Goal: Task Accomplishment & Management: Manage account settings

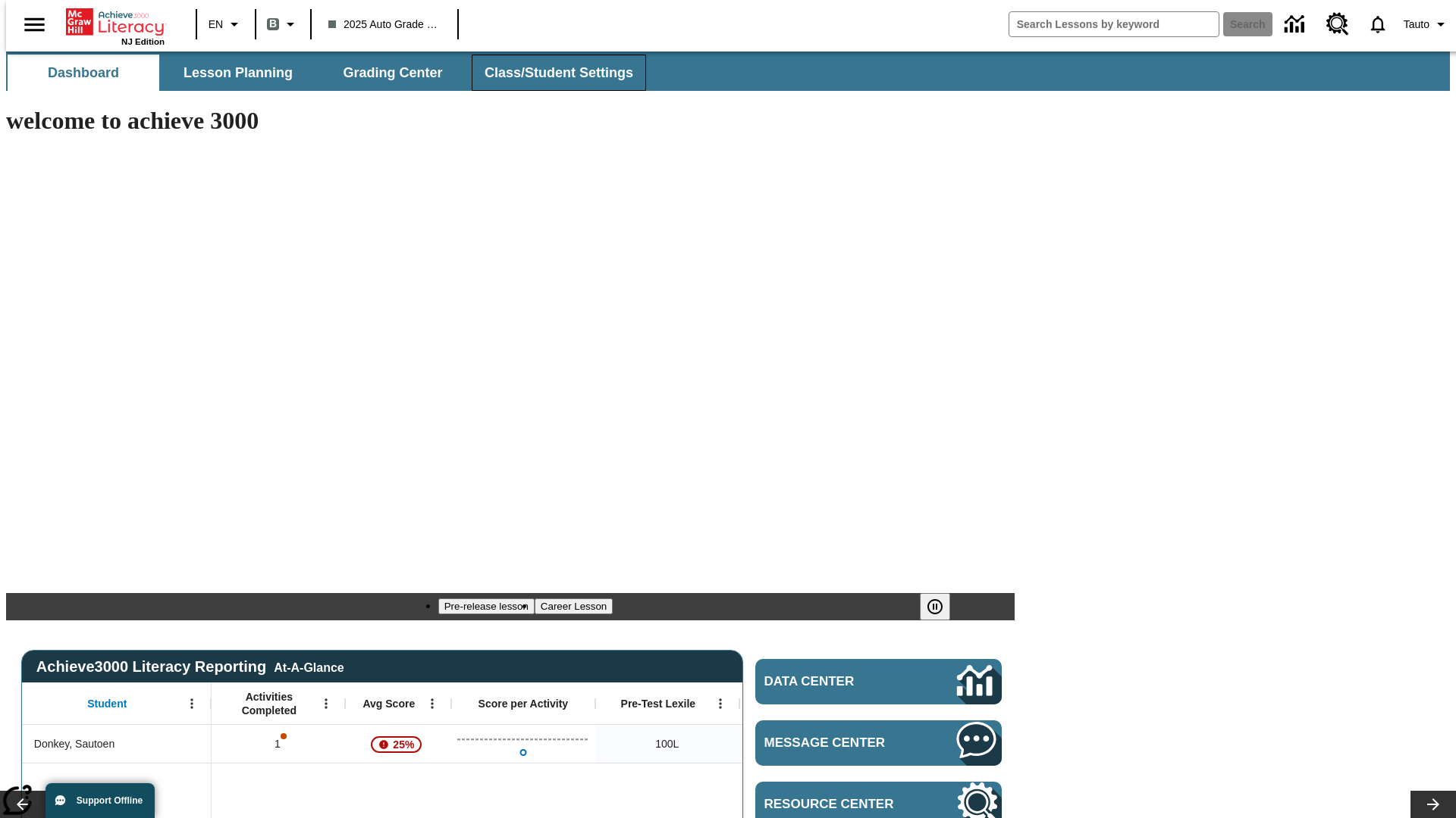
click at [550, 72] on span "Class/Student Settings" at bounding box center [559, 72] width 149 height 18
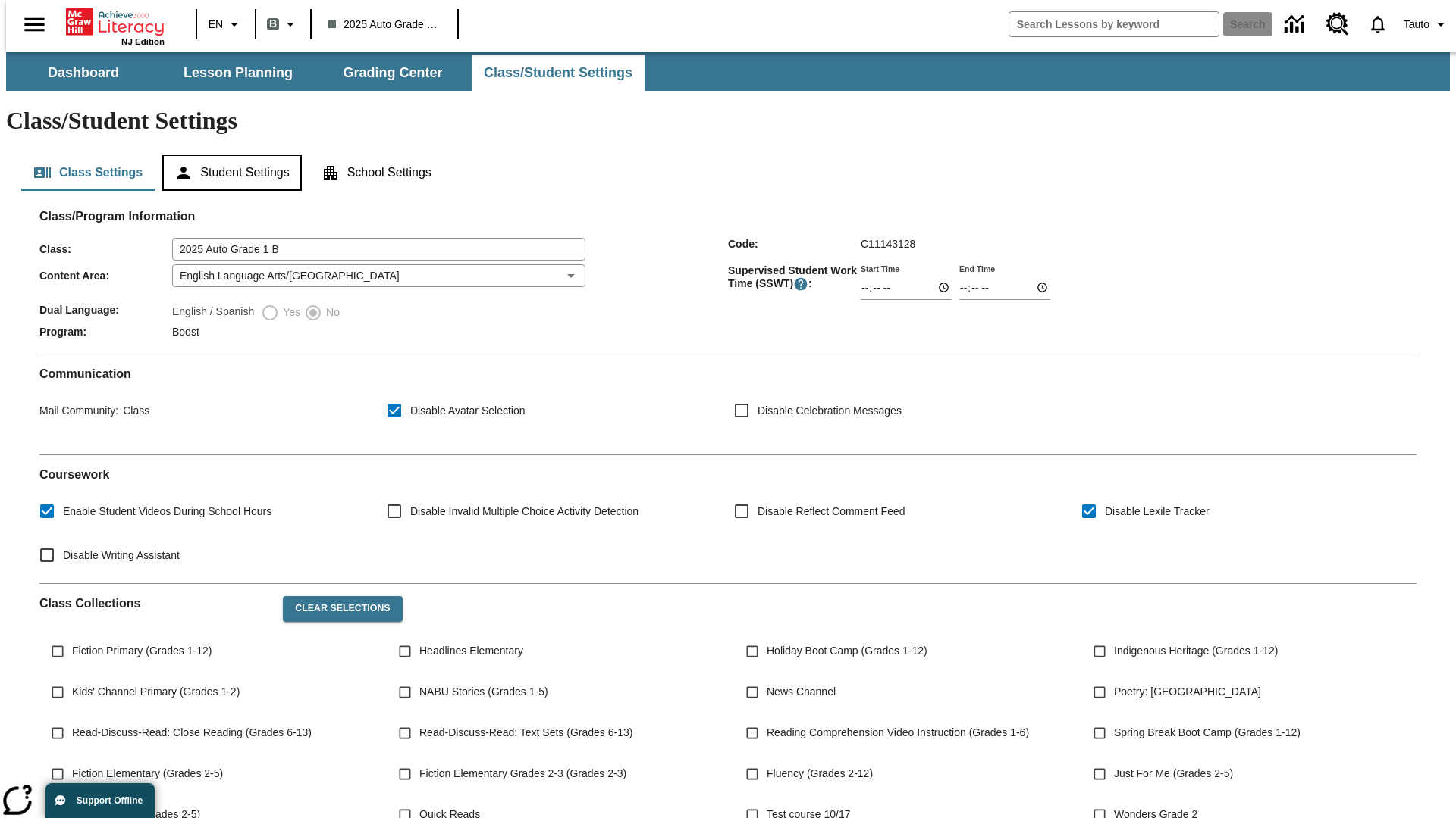
click at [228, 155] on button "Student Settings" at bounding box center [232, 173] width 139 height 37
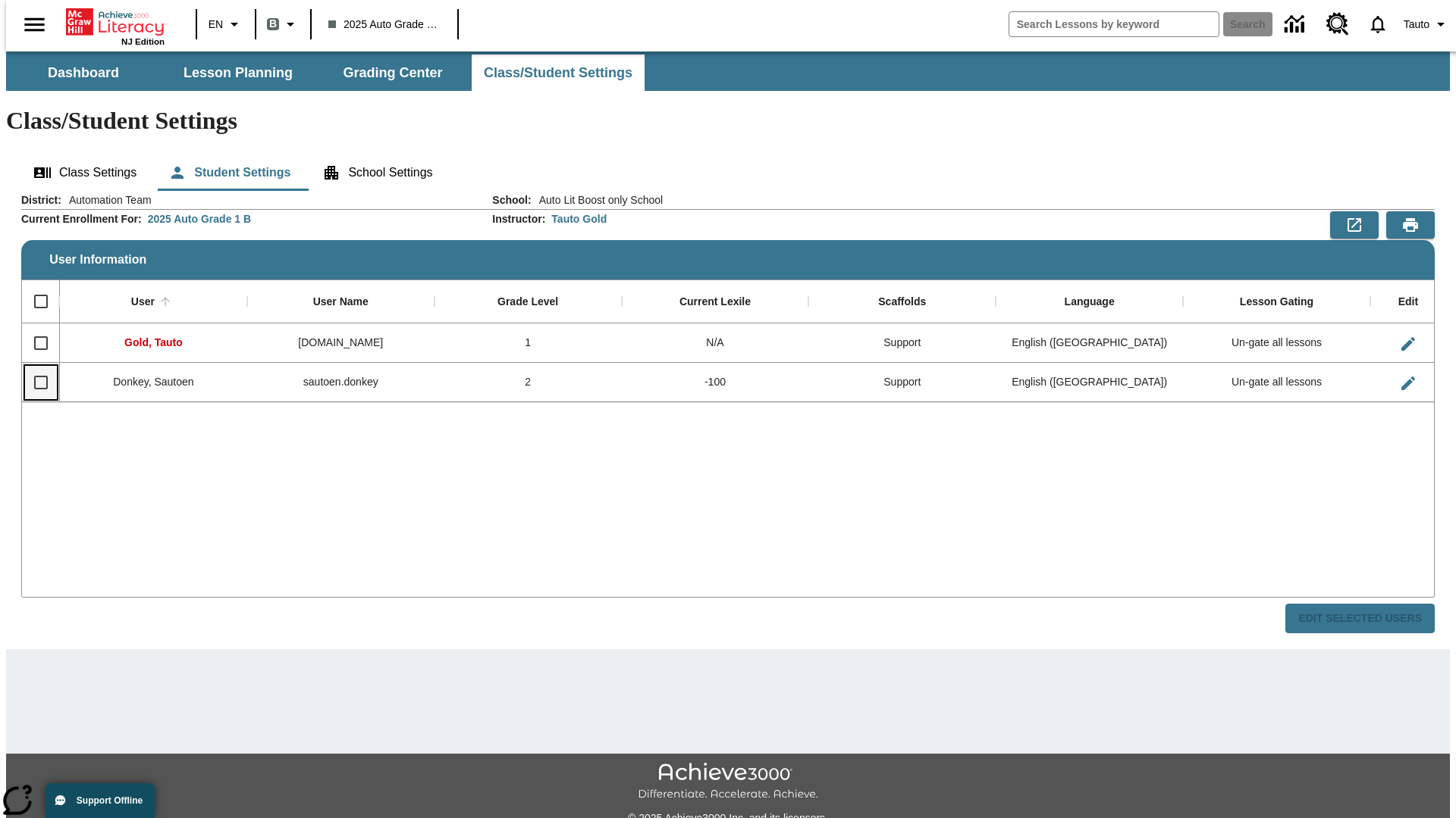
click at [34, 367] on input "Select row" at bounding box center [41, 383] width 32 height 32
checkbox input "true"
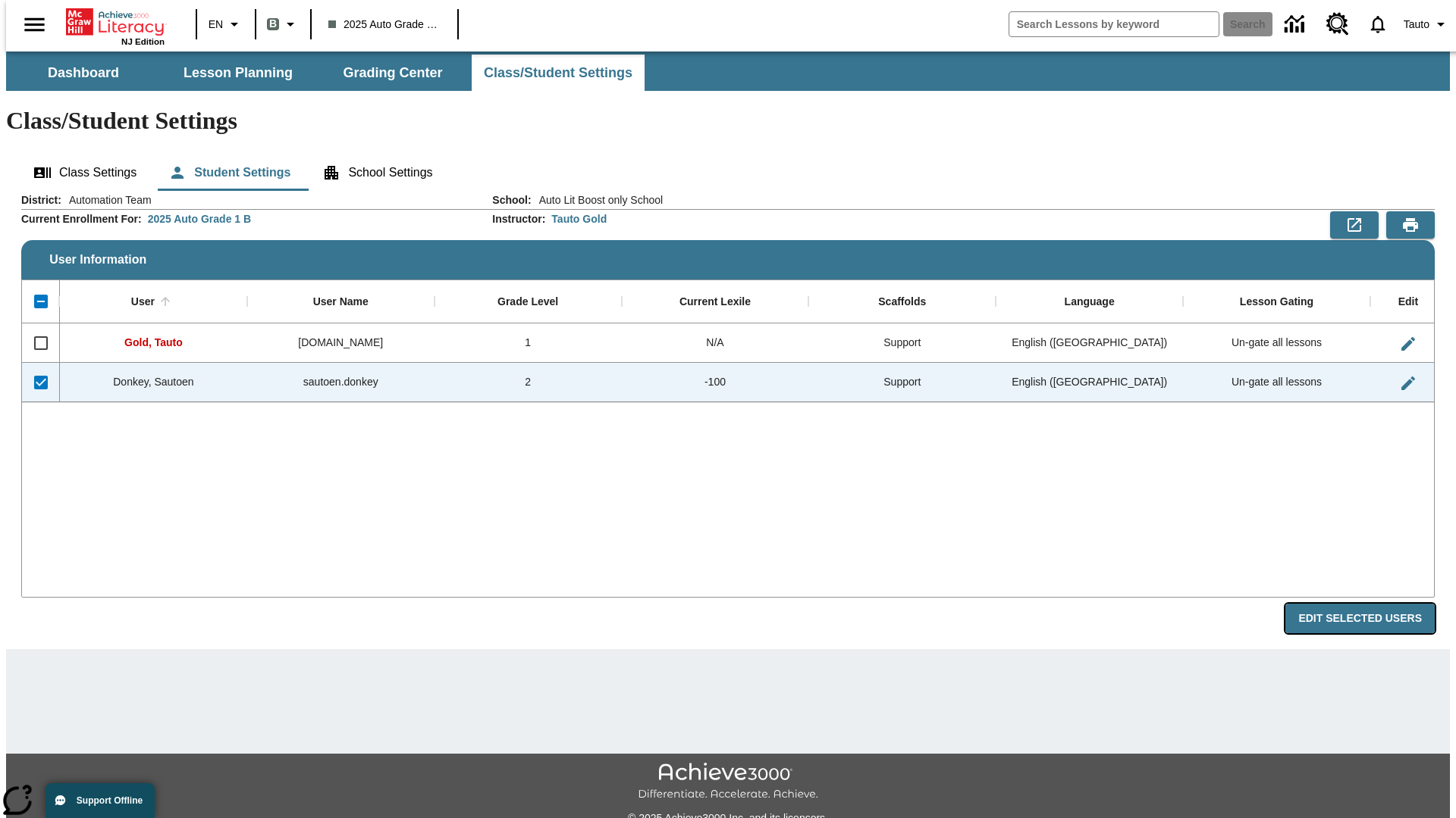
click at [1371, 604] on button "Edit Selected Users" at bounding box center [1360, 618] width 150 height 30
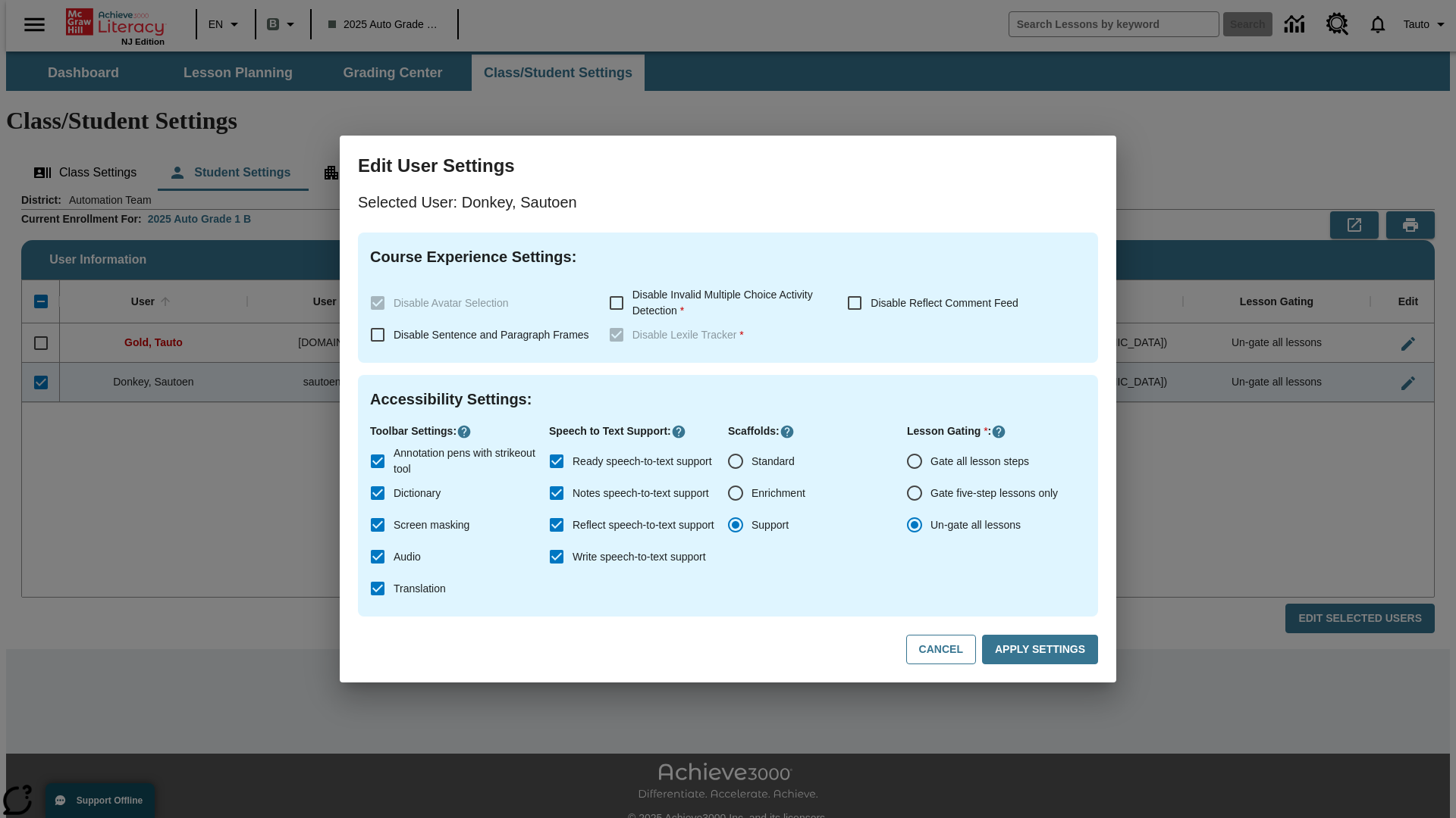
click at [915, 462] on input "Gate all lesson steps" at bounding box center [915, 462] width 32 height 32
radio input "true"
click at [1042, 650] on button "Apply Settings" at bounding box center [1040, 649] width 116 height 30
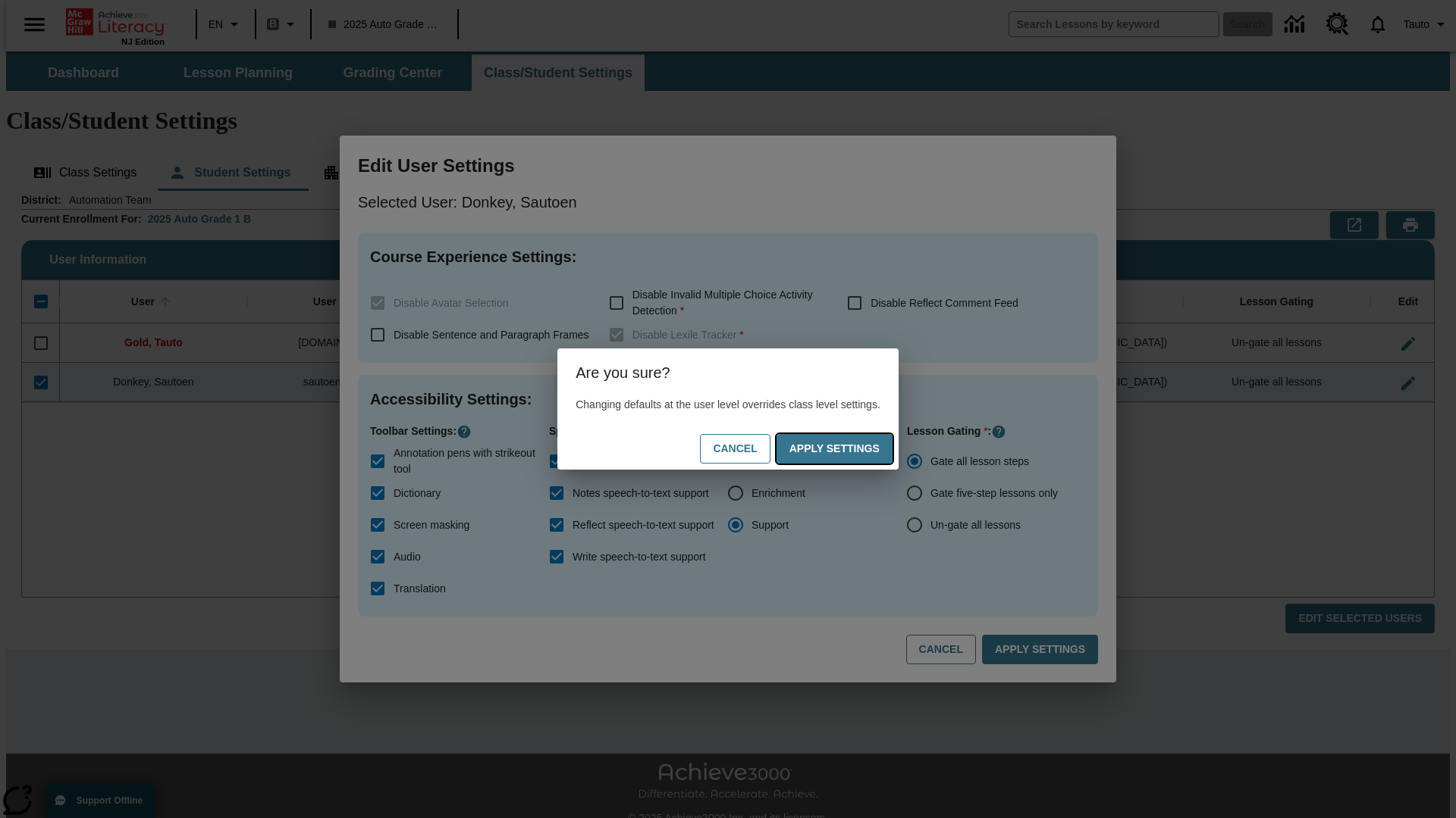
click at [849, 449] on button "Apply Settings" at bounding box center [835, 449] width 116 height 30
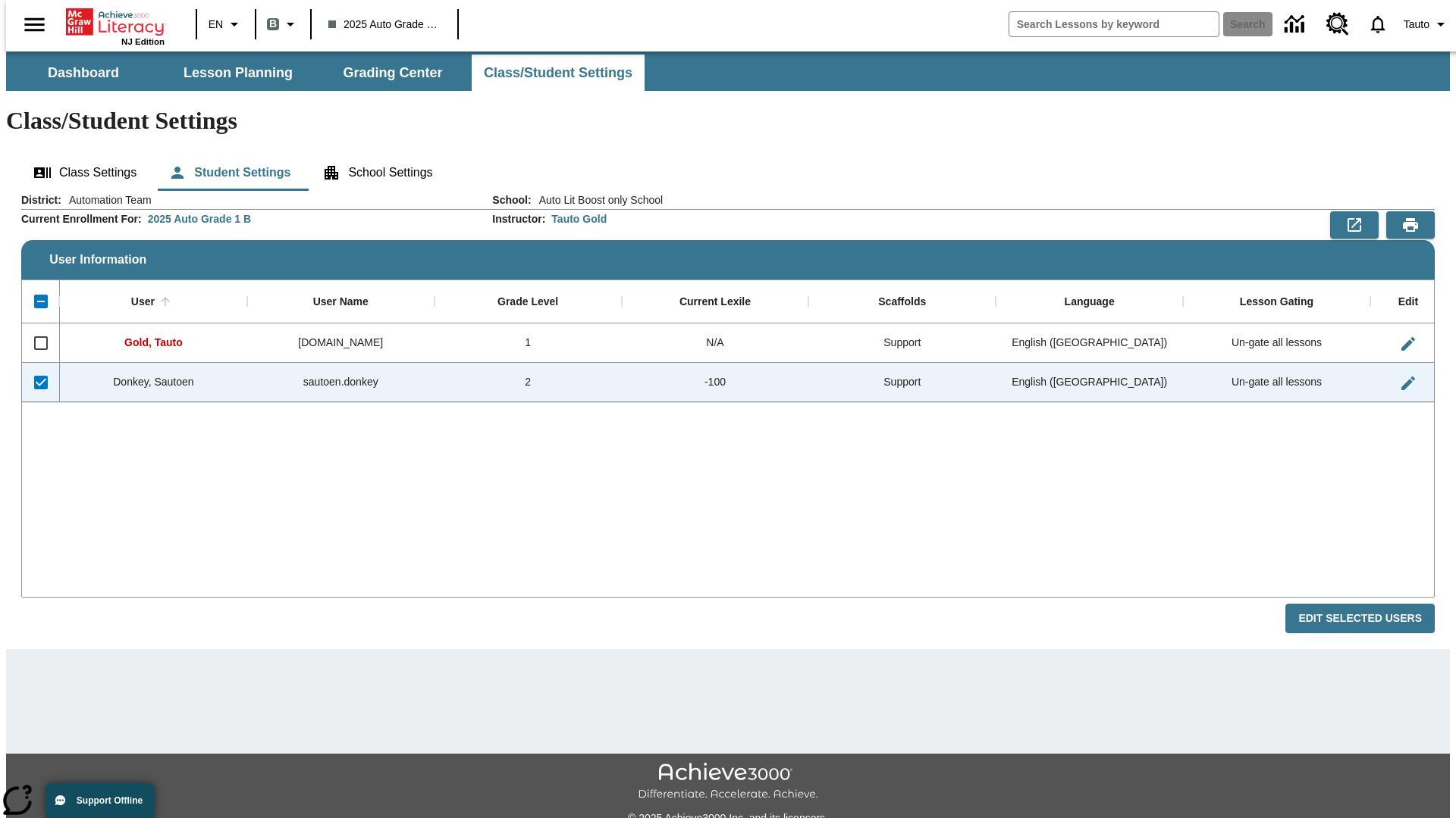
checkbox input "false"
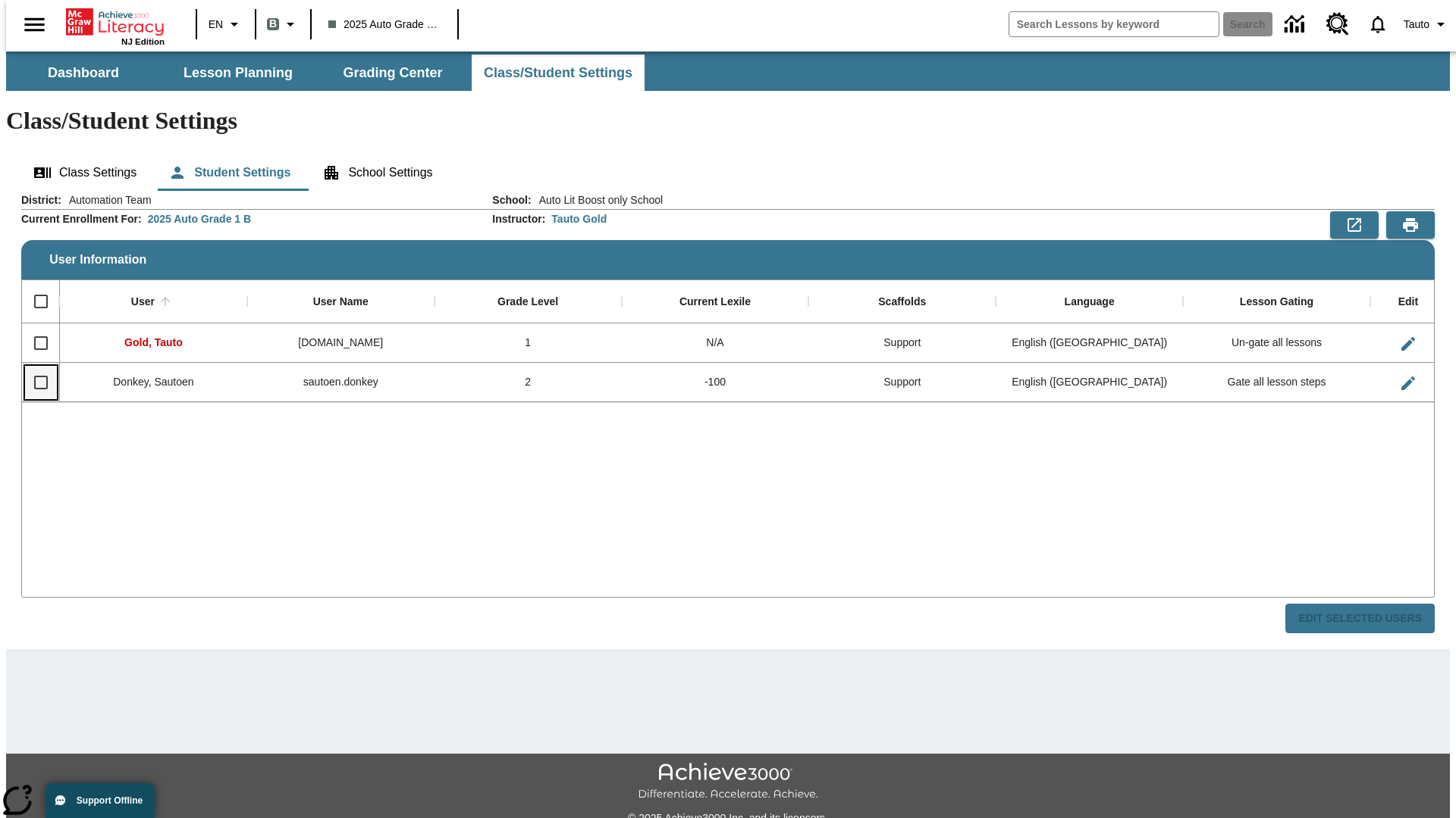
click at [34, 367] on input "Select row" at bounding box center [41, 383] width 32 height 32
checkbox input "true"
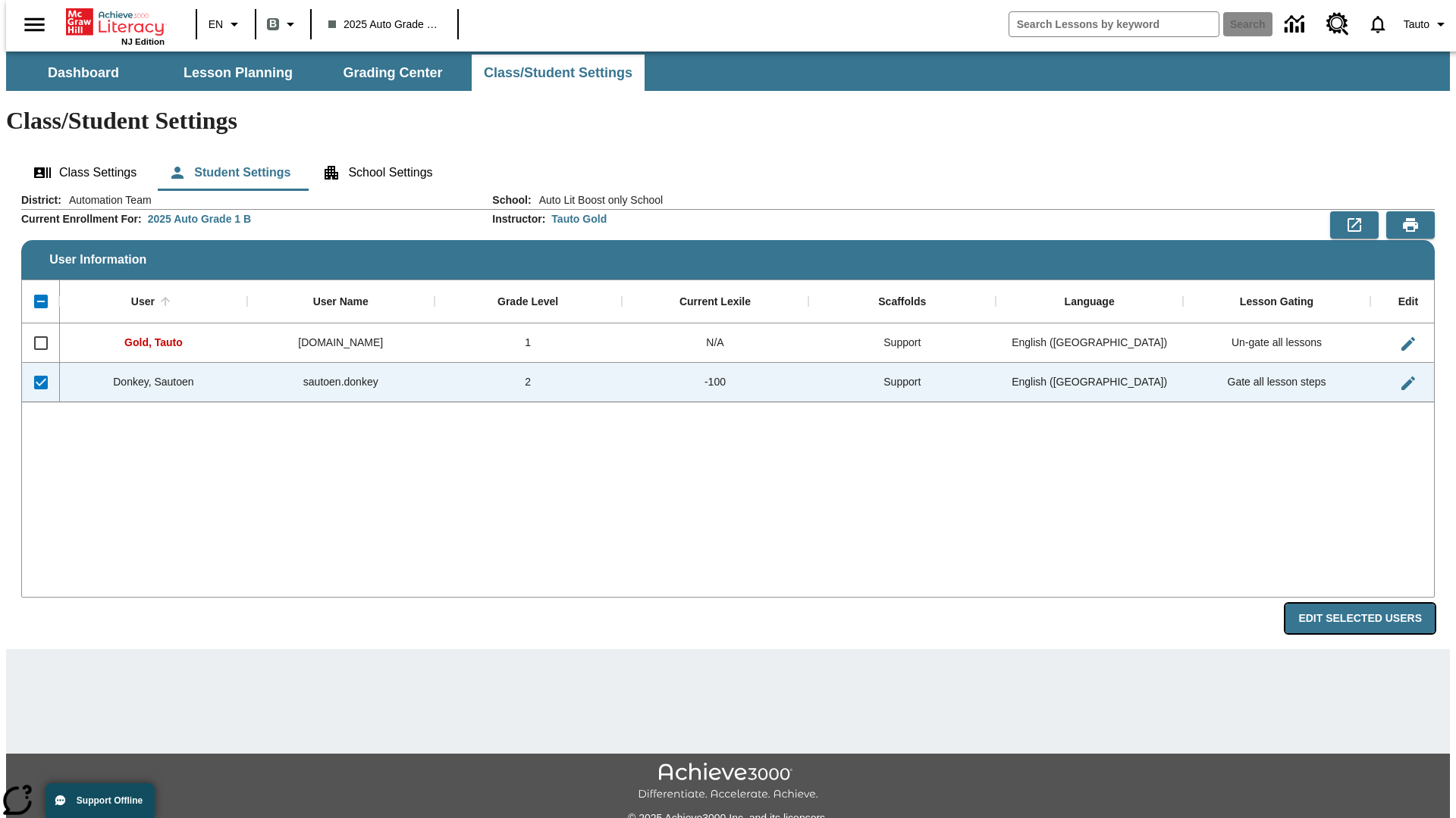
click at [1371, 604] on button "Edit Selected Users" at bounding box center [1360, 618] width 150 height 30
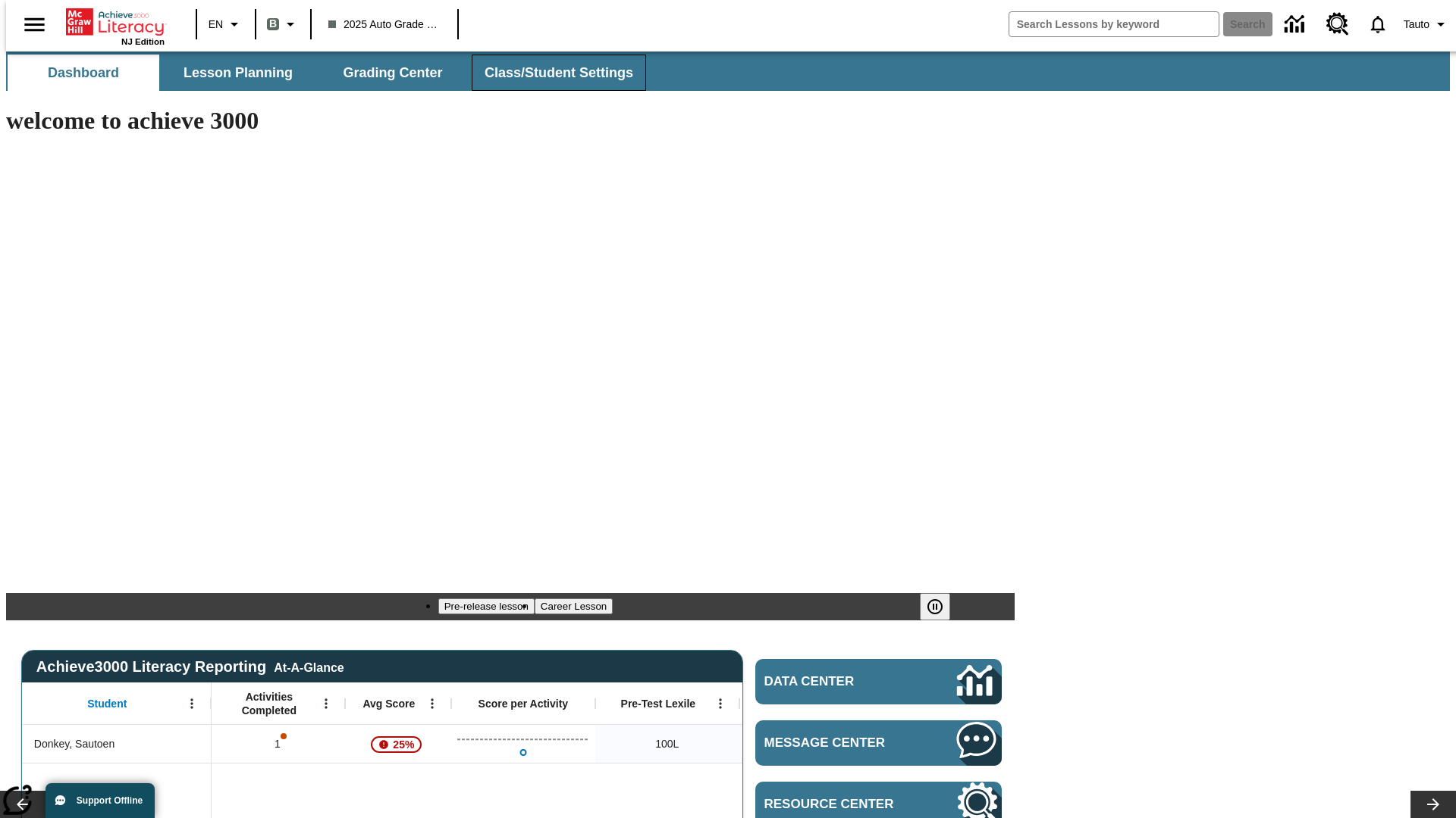
click at [550, 72] on span "Class/Student Settings" at bounding box center [559, 72] width 149 height 18
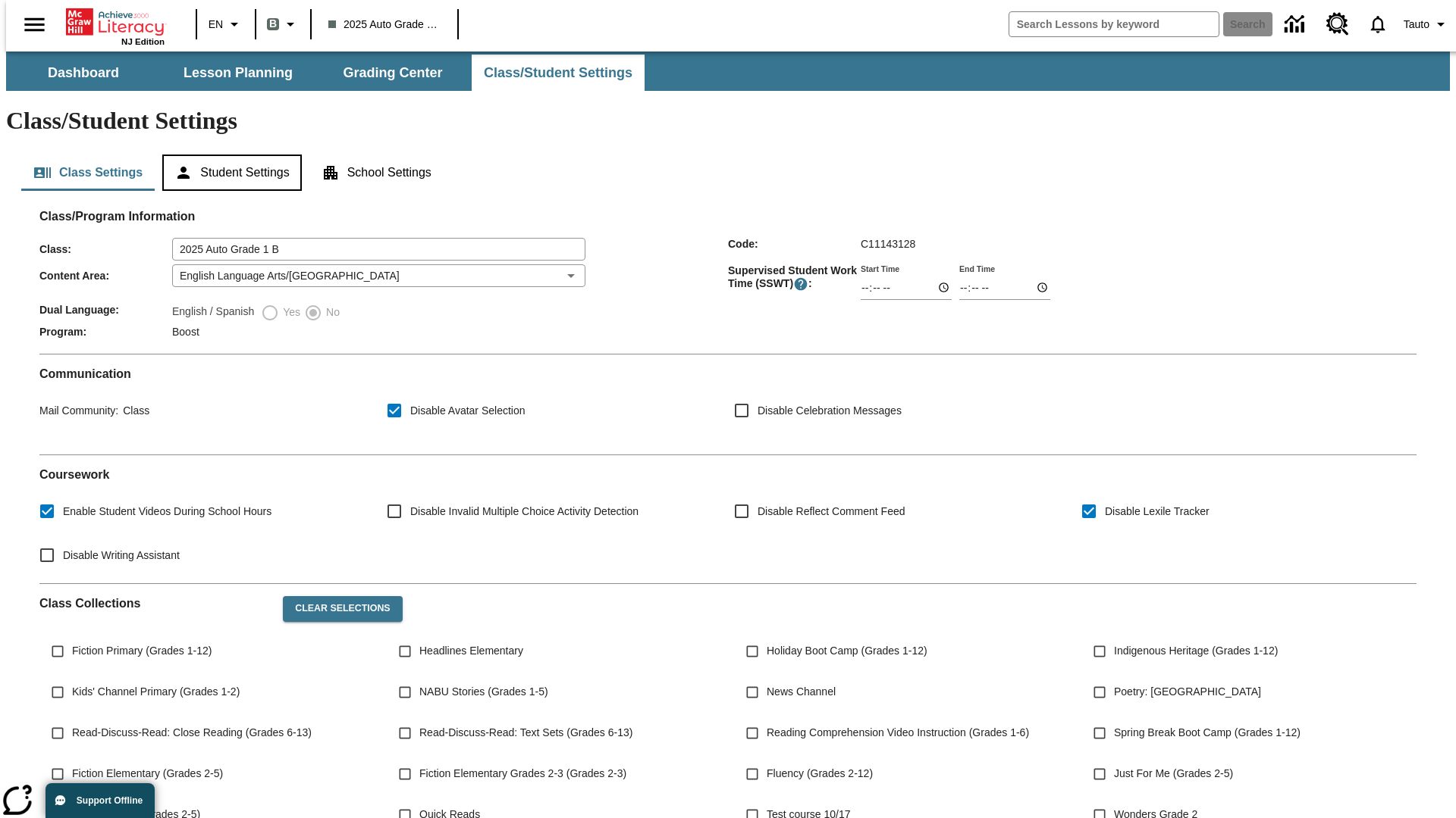
click at [228, 155] on button "Student Settings" at bounding box center [232, 173] width 139 height 37
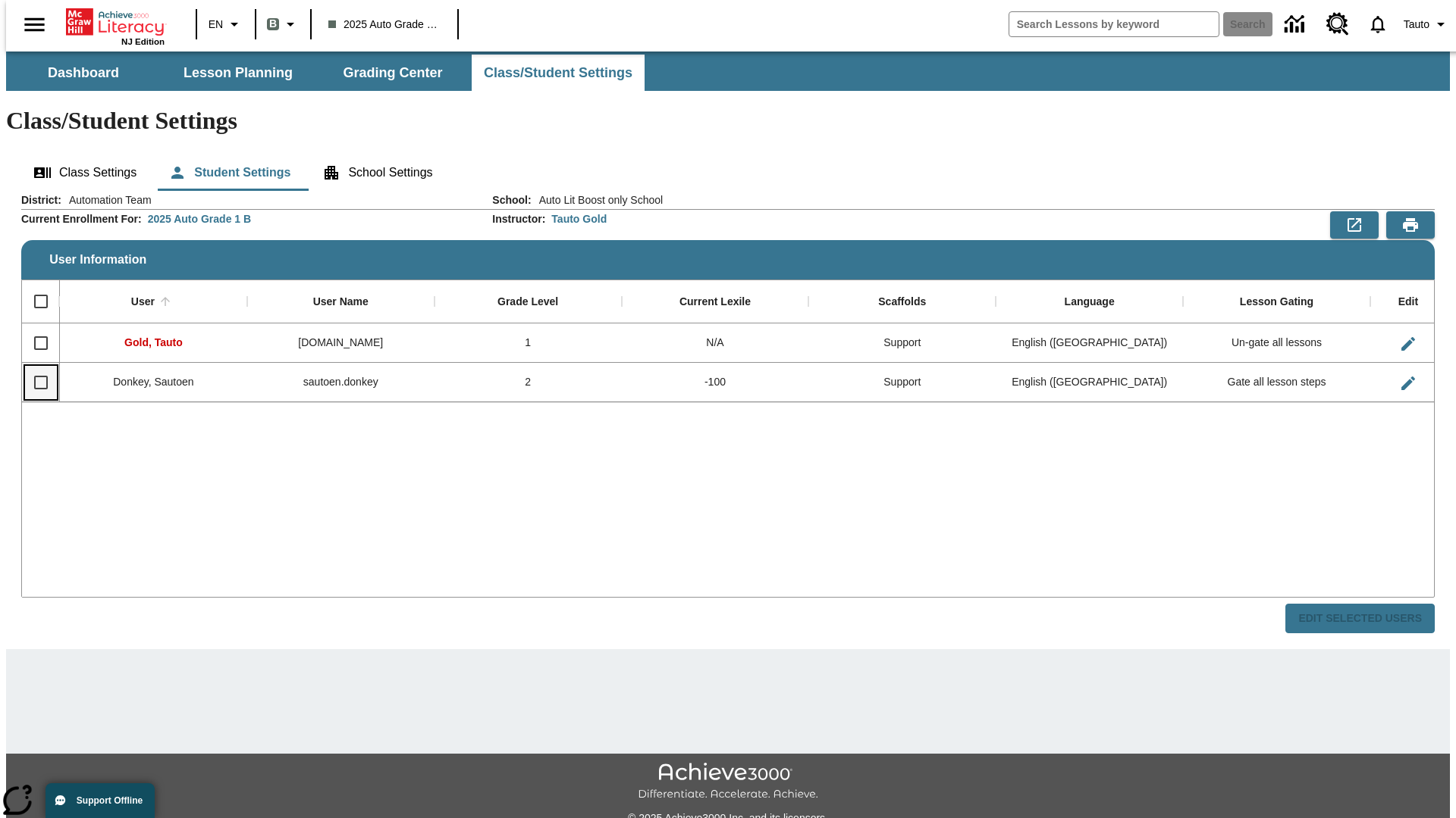
click at [34, 367] on input "Select row" at bounding box center [41, 383] width 32 height 32
checkbox input "true"
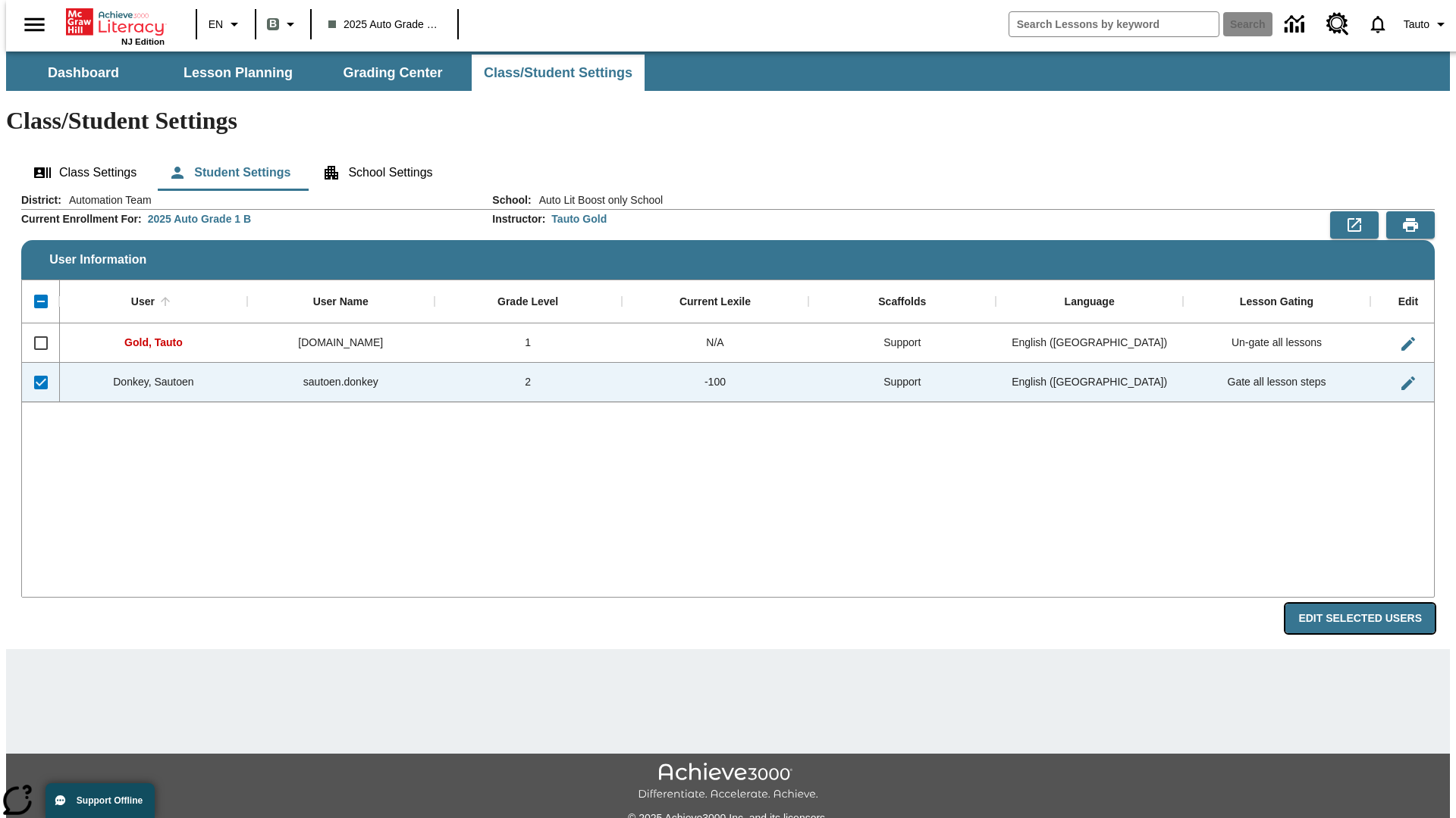
click at [1371, 604] on button "Edit Selected Users" at bounding box center [1360, 618] width 150 height 30
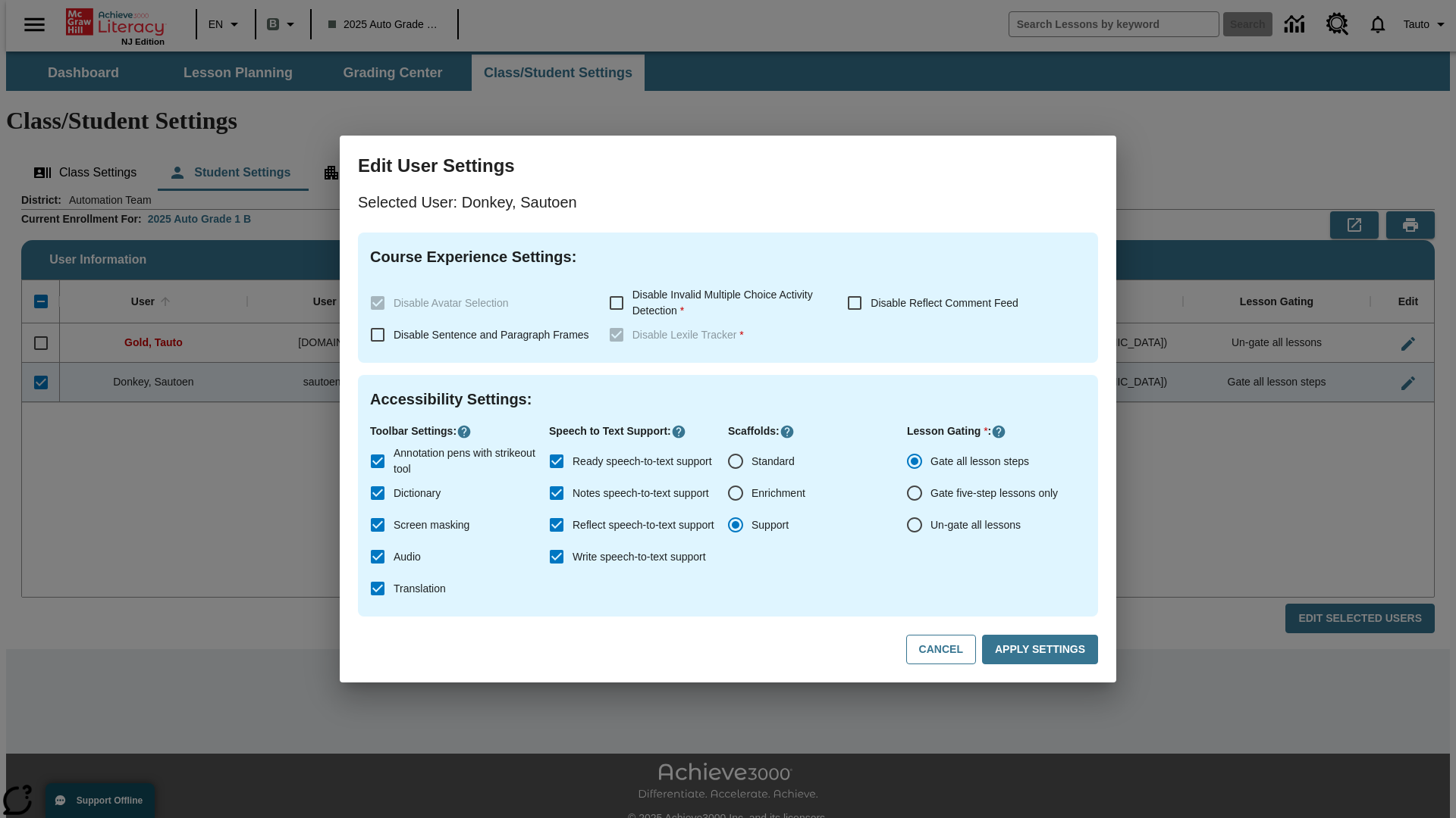
click at [915, 525] on input "Un-gate all lessons" at bounding box center [915, 525] width 32 height 32
radio input "true"
click at [1042, 650] on button "Apply Settings" at bounding box center [1040, 649] width 116 height 30
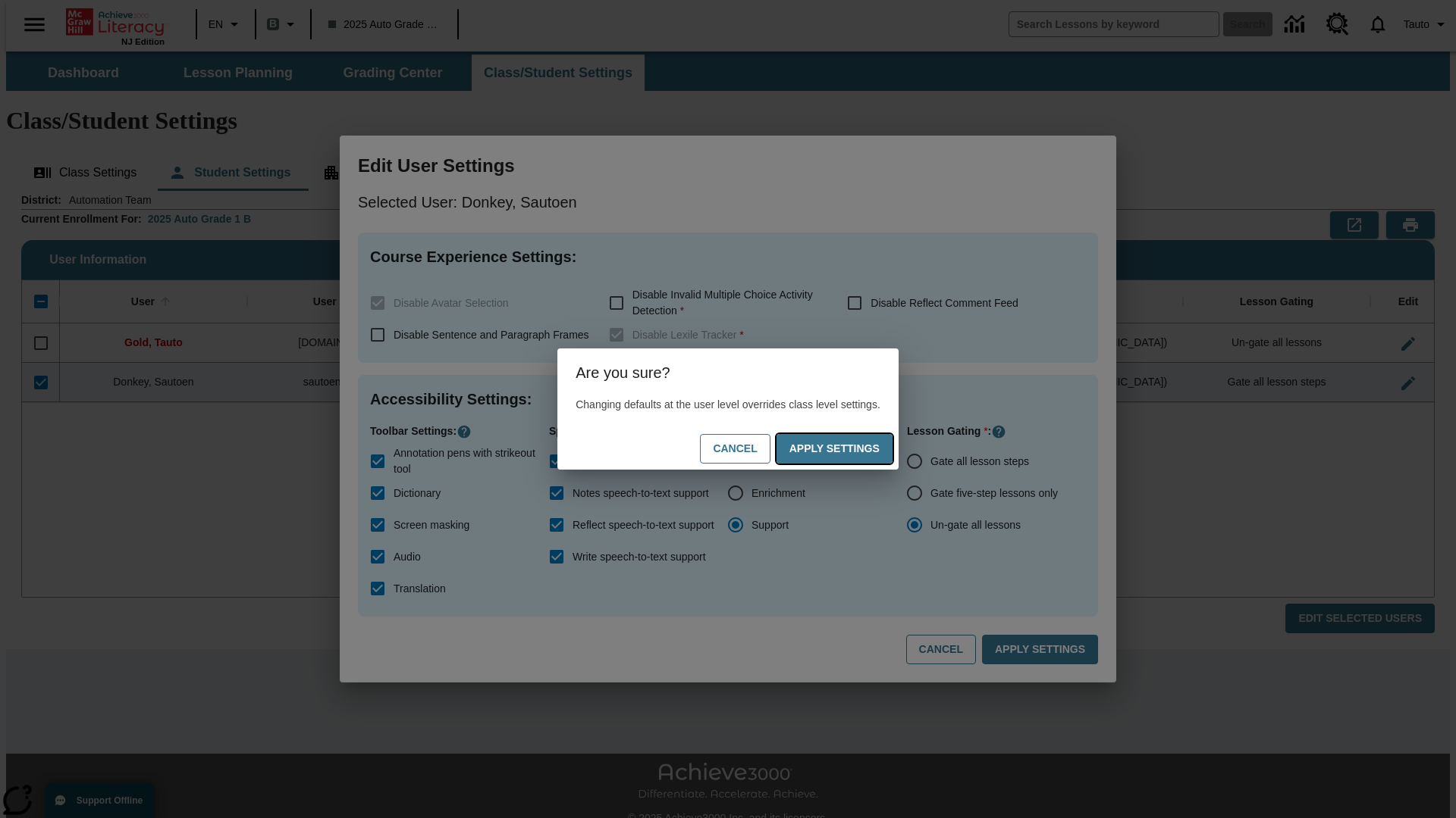
click at [849, 449] on button "Apply Settings" at bounding box center [835, 449] width 116 height 30
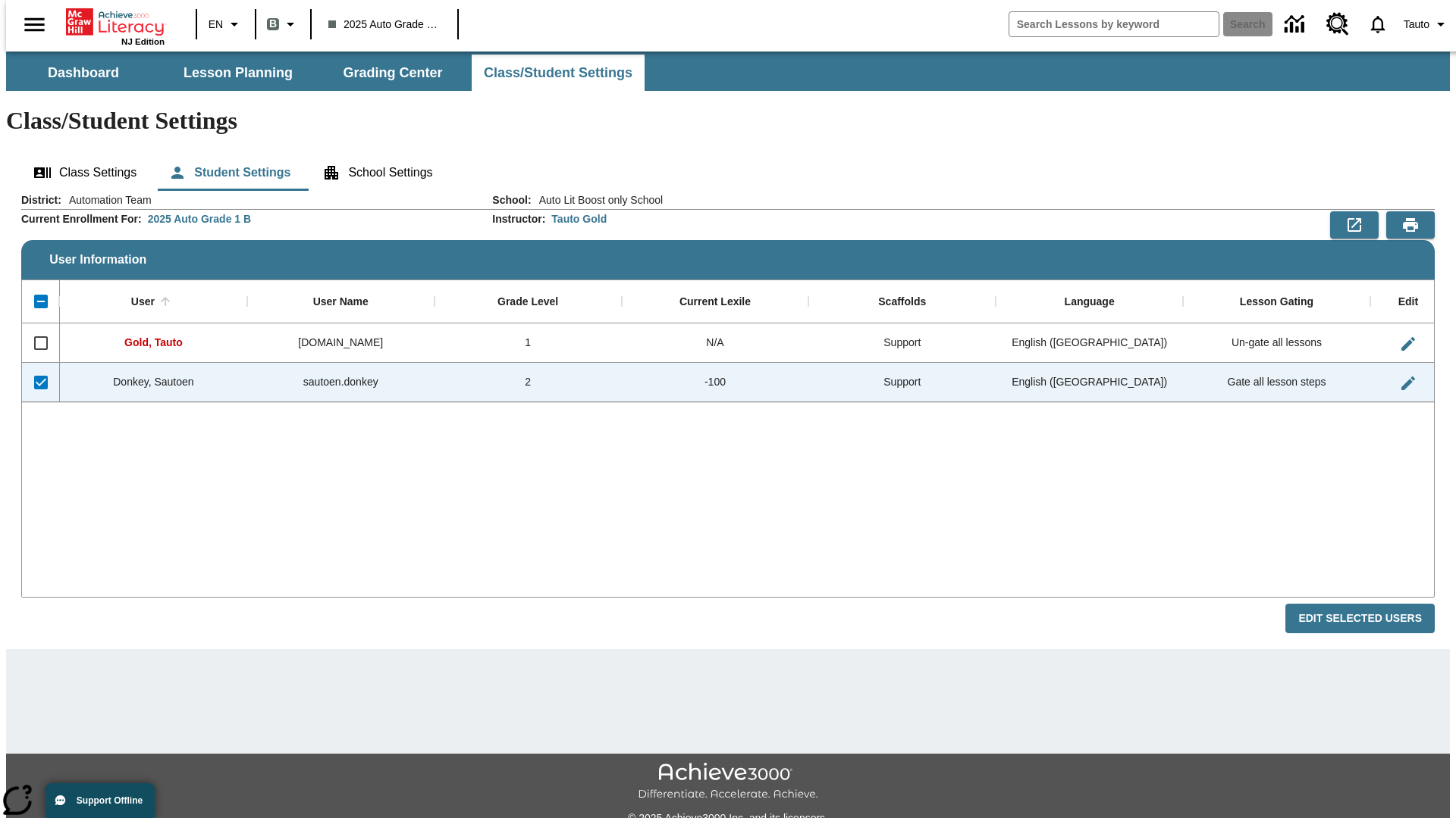
checkbox input "false"
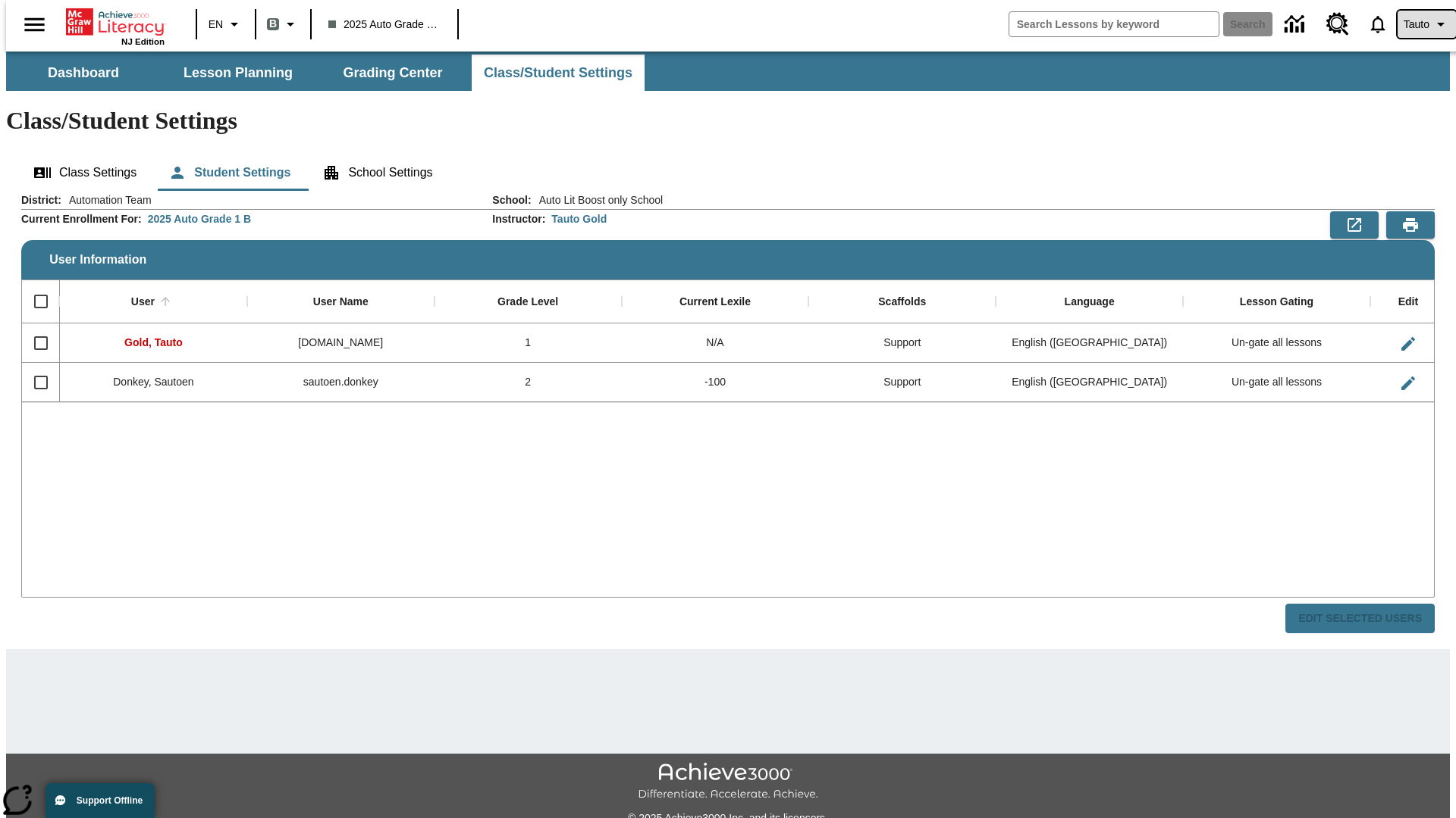
click at [1419, 24] on span "Tauto" at bounding box center [1416, 24] width 26 height 16
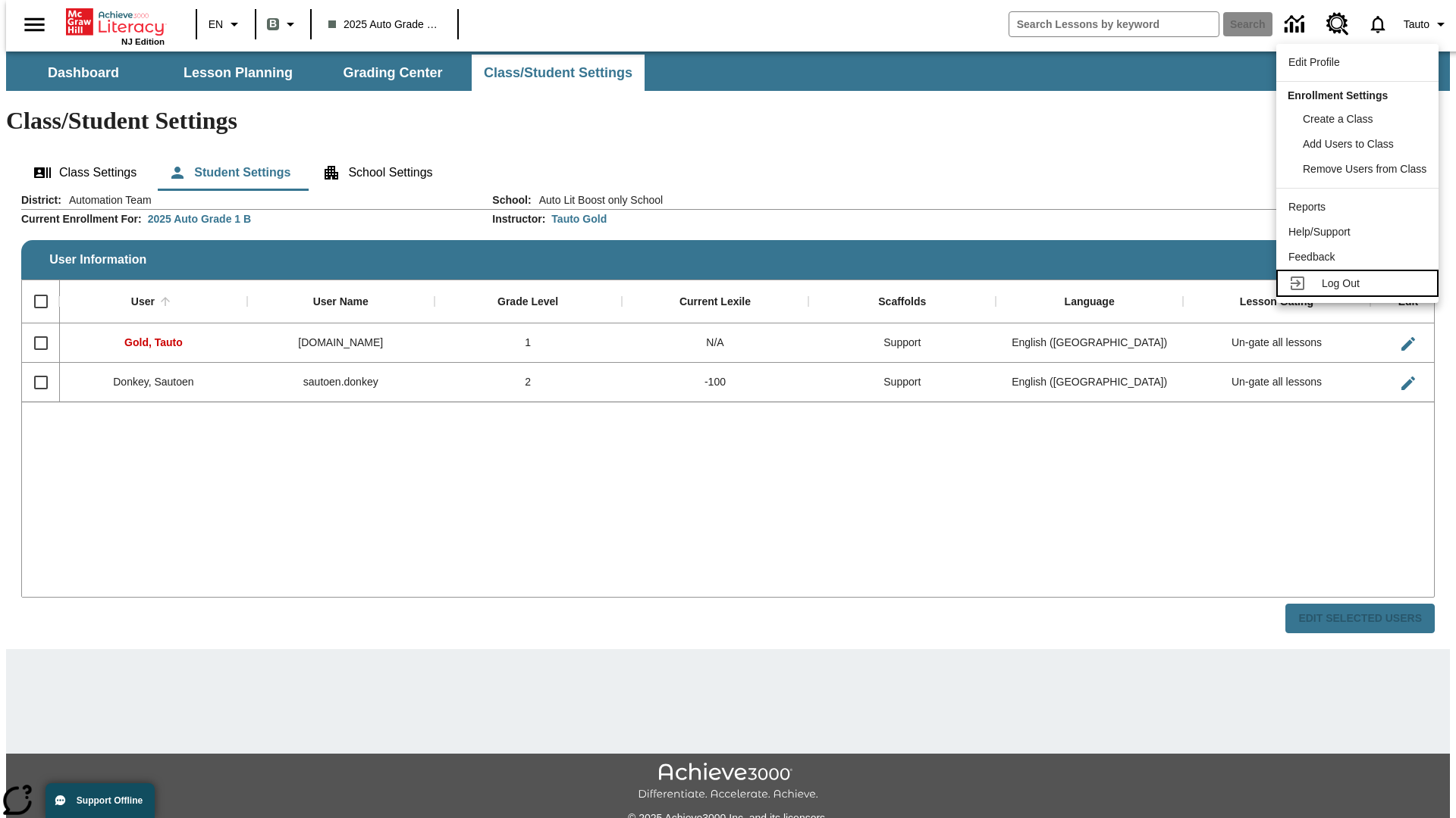
click at [1360, 283] on span "Log Out" at bounding box center [1341, 283] width 38 height 12
